Goal: Use online tool/utility: Utilize a website feature to perform a specific function

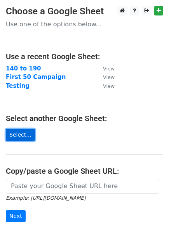
click at [20, 139] on link "Select..." at bounding box center [20, 135] width 29 height 12
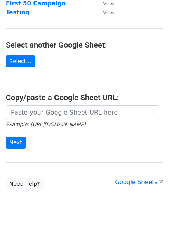
scroll to position [90, 0]
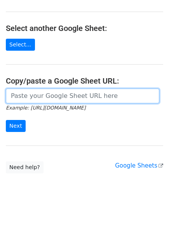
click at [34, 100] on input "url" at bounding box center [82, 96] width 153 height 15
paste input "https://docs.google.com/spreadsheets/d/1N51-LbfbL0lw8l439Qk4818rvdTc4VZNZ7JVTzp…"
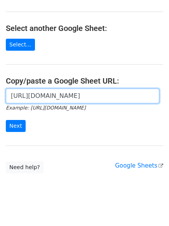
scroll to position [0, 167]
type input "https://docs.google.com/spreadsheets/d/1N51-LbfbL0lw8l439Qk4818rvdTc4VZNZ7JVTzp…"
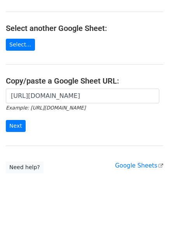
scroll to position [0, 0]
click at [73, 142] on main "Choose a Google Sheet Use one of the options below... Use a recent Google Sheet…" at bounding box center [84, 44] width 169 height 258
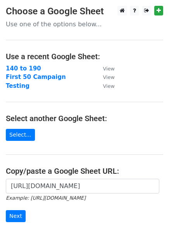
scroll to position [100, 0]
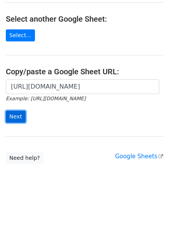
click at [16, 117] on input "Next" at bounding box center [16, 117] width 20 height 12
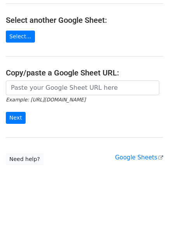
scroll to position [100, 0]
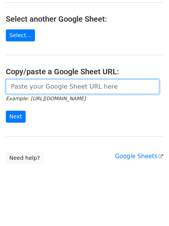
click at [37, 89] on input "url" at bounding box center [82, 86] width 153 height 15
paste input "https://docs.google.com/spreadsheets/d/1fvtDoJox9AcSD_UJaH71jx6cqMkLyACPN4uBd5k…"
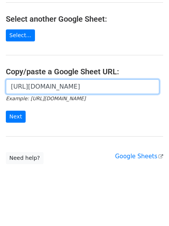
scroll to position [0, 170]
type input "https://docs.google.com/spreadsheets/d/1fvtDoJox9AcSD_UJaH71jx6cqMkLyACPN4uBd5k…"
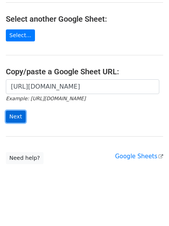
scroll to position [0, 0]
click at [17, 116] on input "Next" at bounding box center [16, 117] width 20 height 12
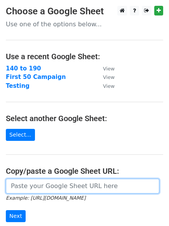
click at [32, 187] on input "url" at bounding box center [82, 186] width 153 height 15
paste input "[URL][DOMAIN_NAME]"
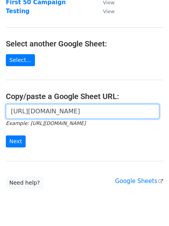
scroll to position [90, 0]
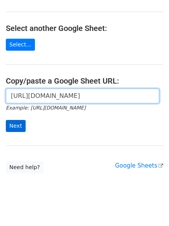
type input "[URL][DOMAIN_NAME]"
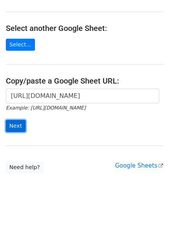
scroll to position [0, 0]
click at [17, 125] on input "Next" at bounding box center [16, 126] width 20 height 12
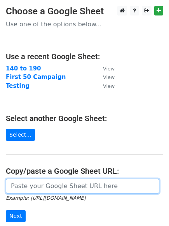
click at [23, 185] on input "url" at bounding box center [82, 186] width 153 height 15
paste input "[URL][DOMAIN_NAME]"
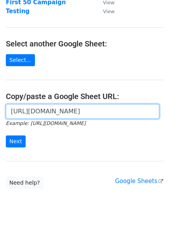
scroll to position [90, 0]
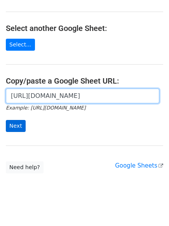
type input "[URL][DOMAIN_NAME]"
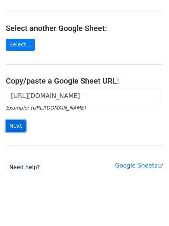
scroll to position [0, 0]
click at [12, 124] on input "Next" at bounding box center [16, 126] width 20 height 12
